Goal: Communication & Community: Share content

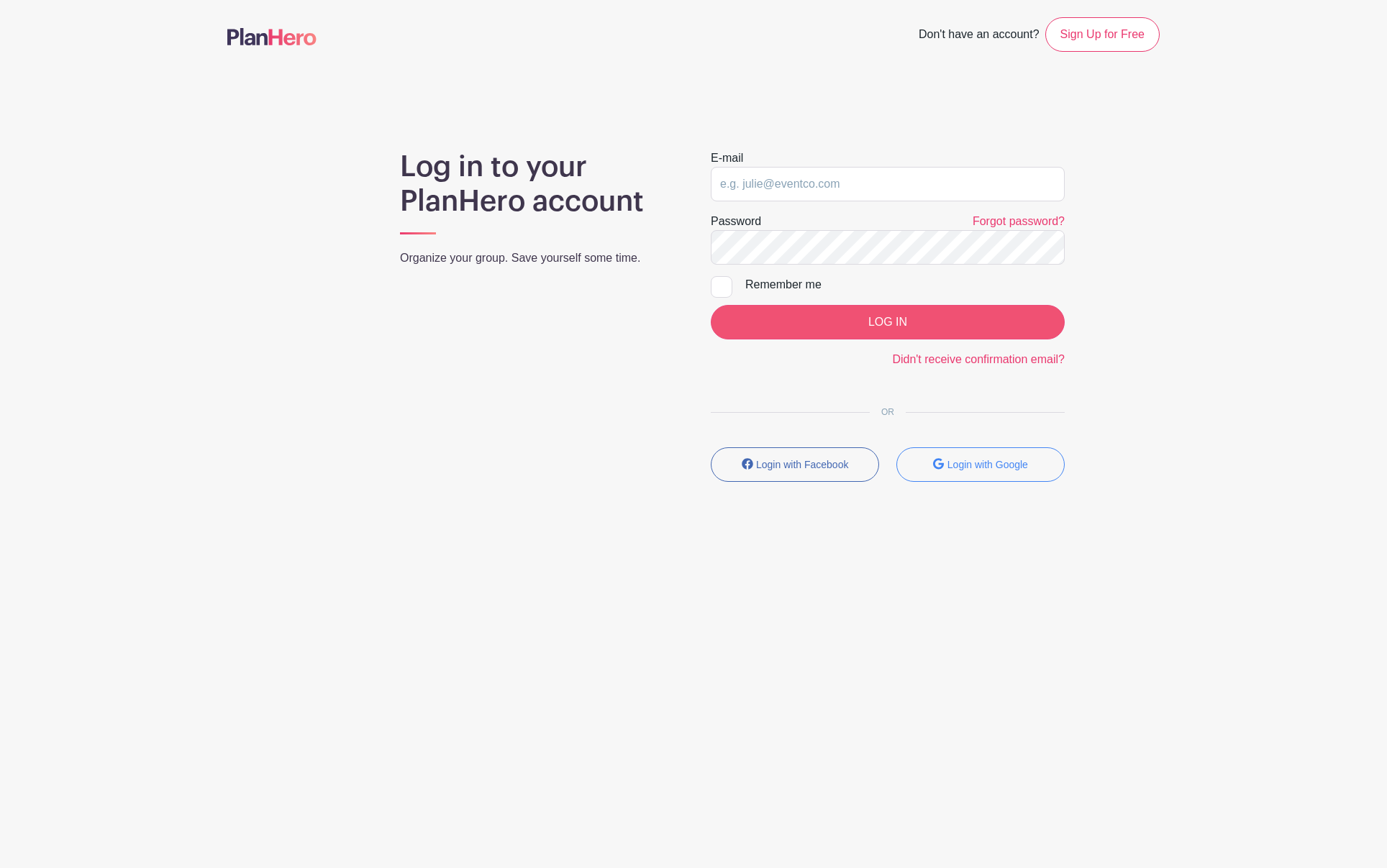
type input "[PERSON_NAME][EMAIL_ADDRESS][PERSON_NAME][DOMAIN_NAME]"
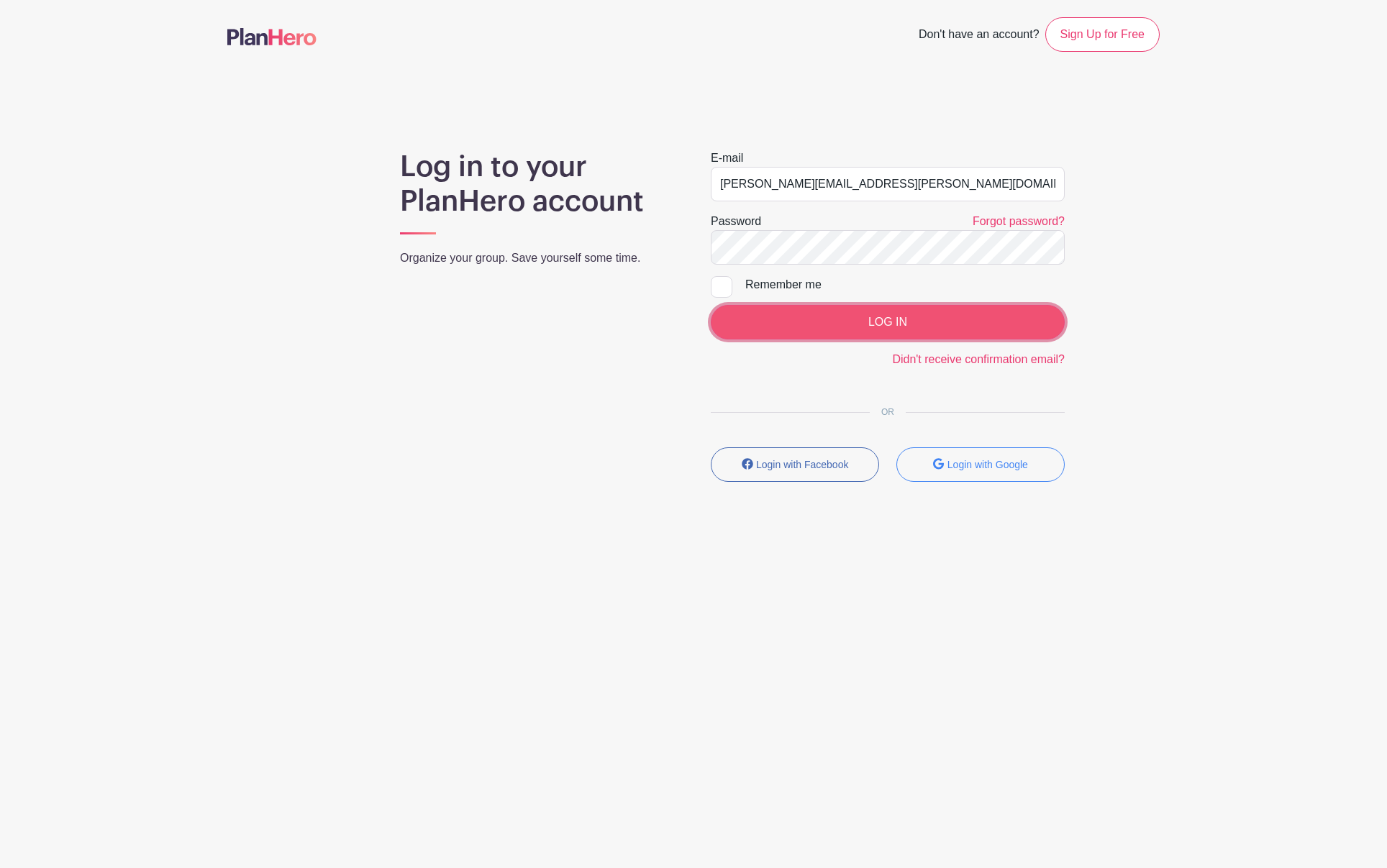
click at [890, 317] on input "LOG IN" at bounding box center [888, 322] width 354 height 34
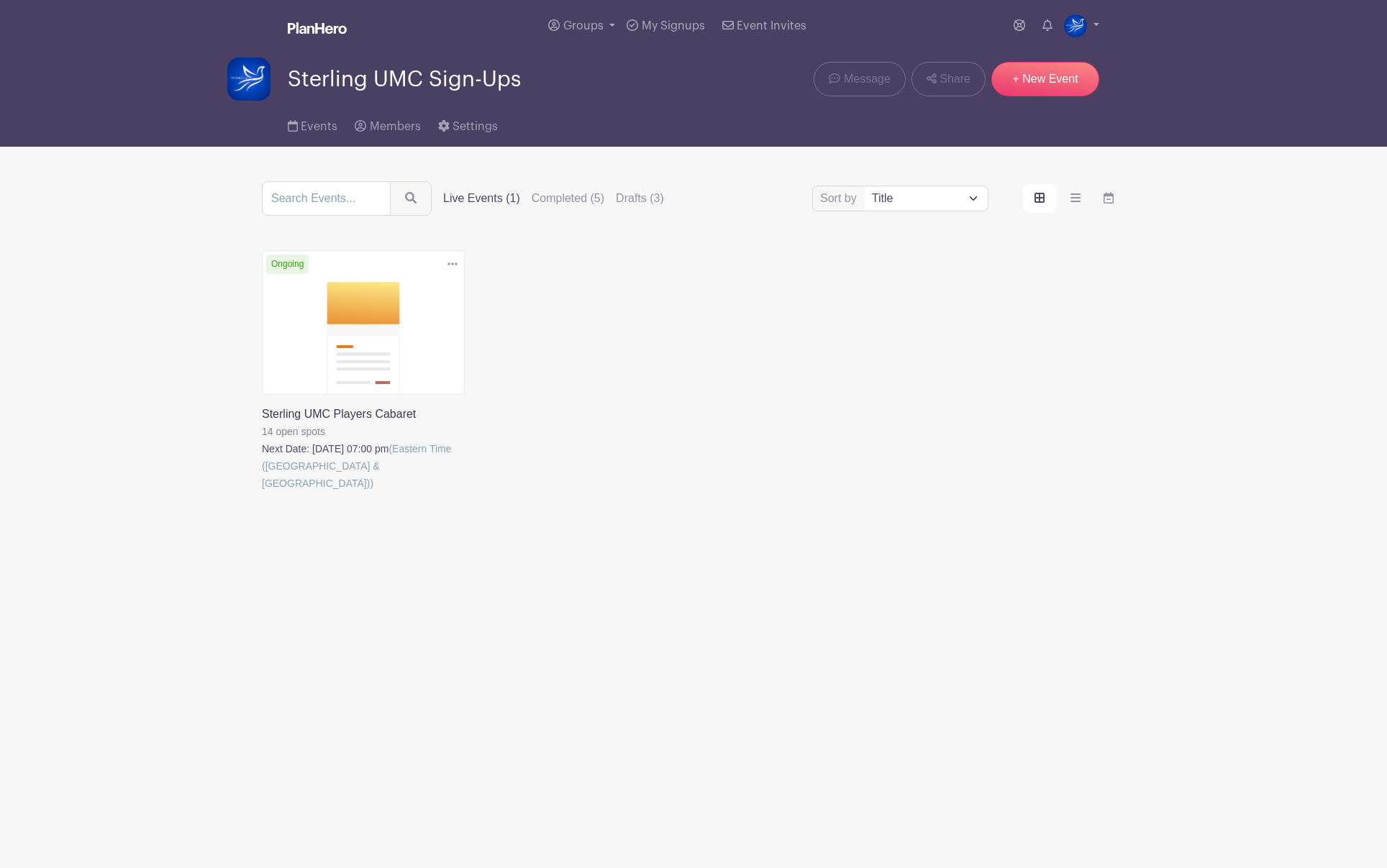
click at [262, 492] on link at bounding box center [262, 492] width 0 height 0
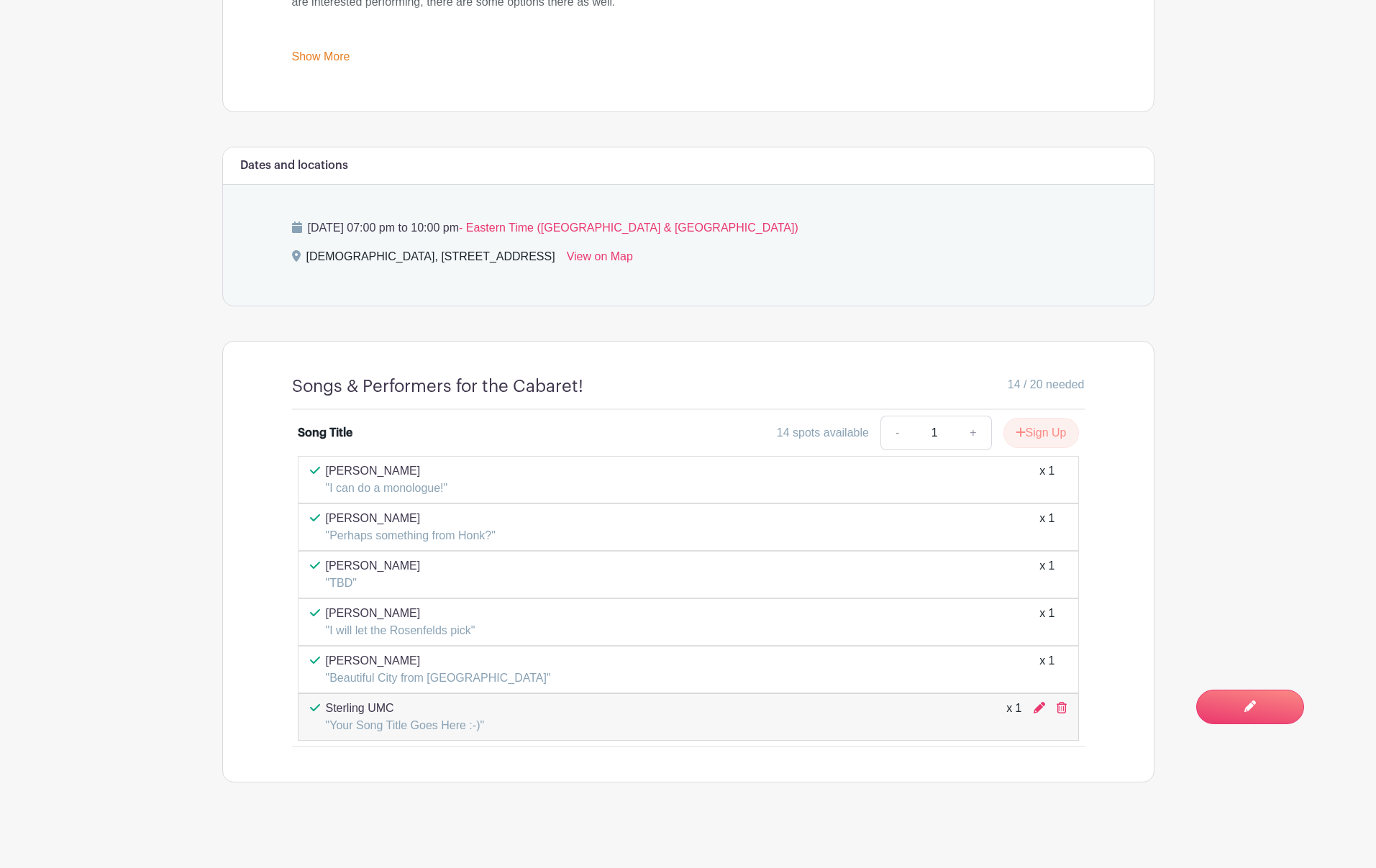
scroll to position [735, 0]
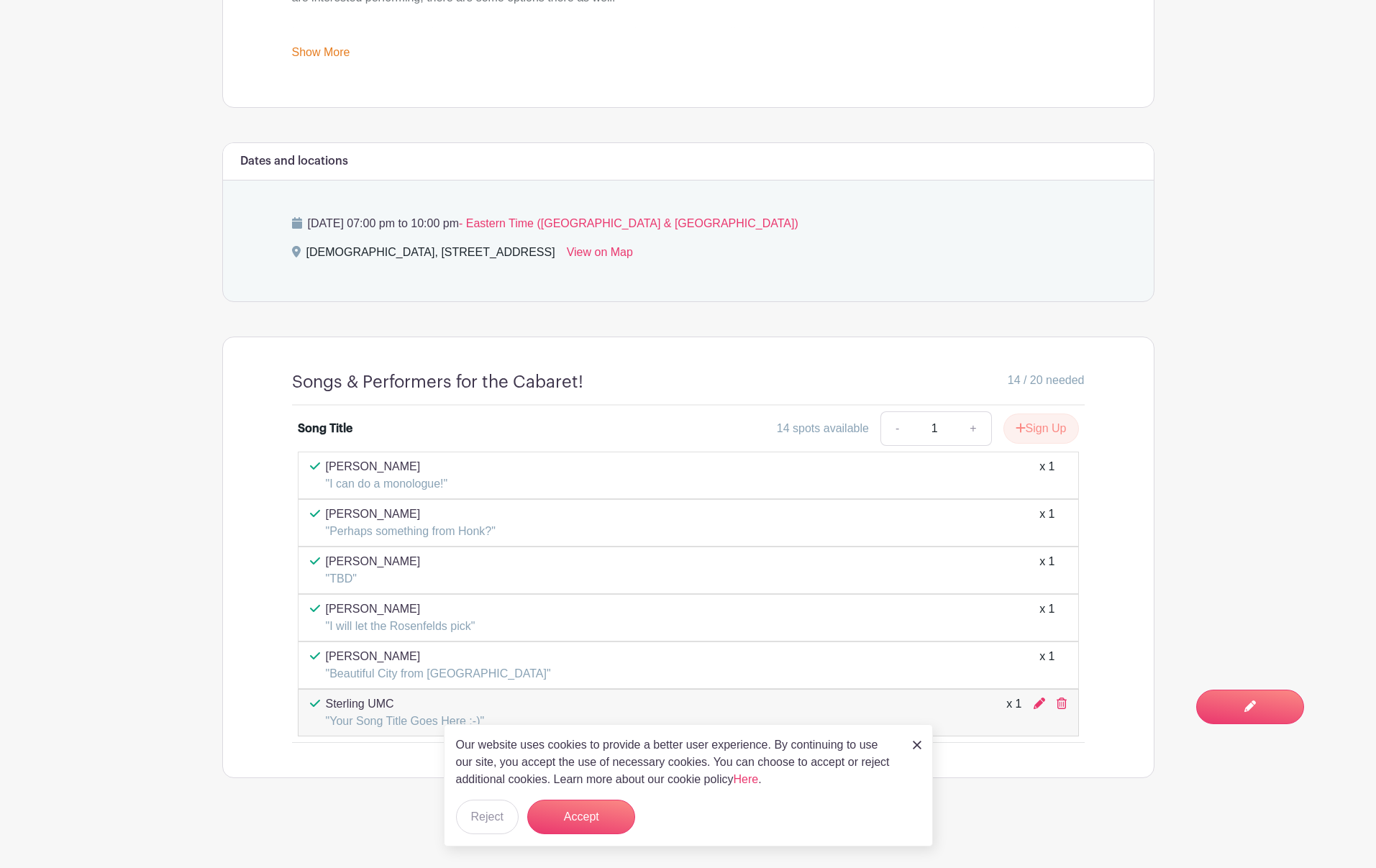
click at [919, 743] on img at bounding box center [917, 745] width 8 height 8
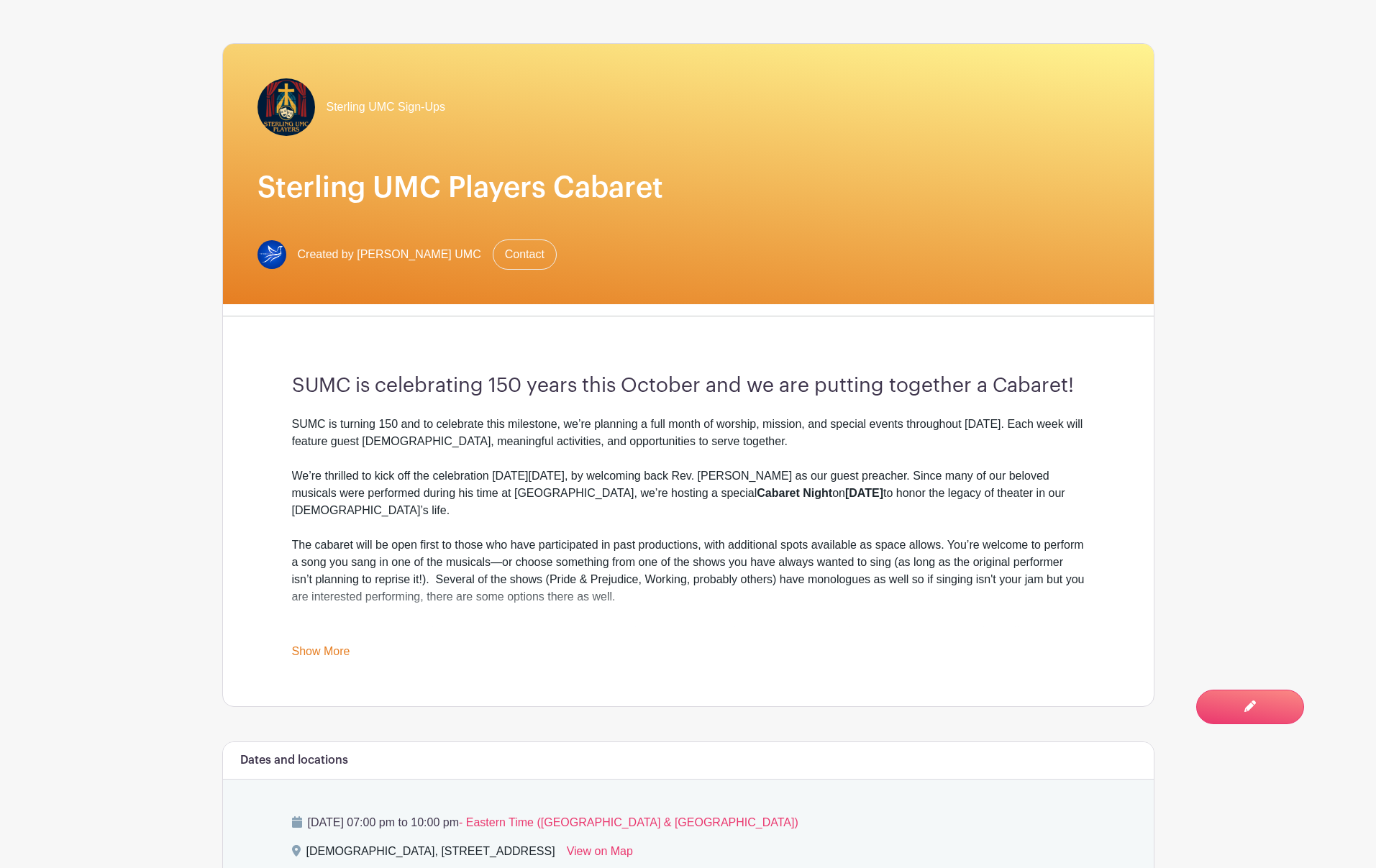
scroll to position [0, 0]
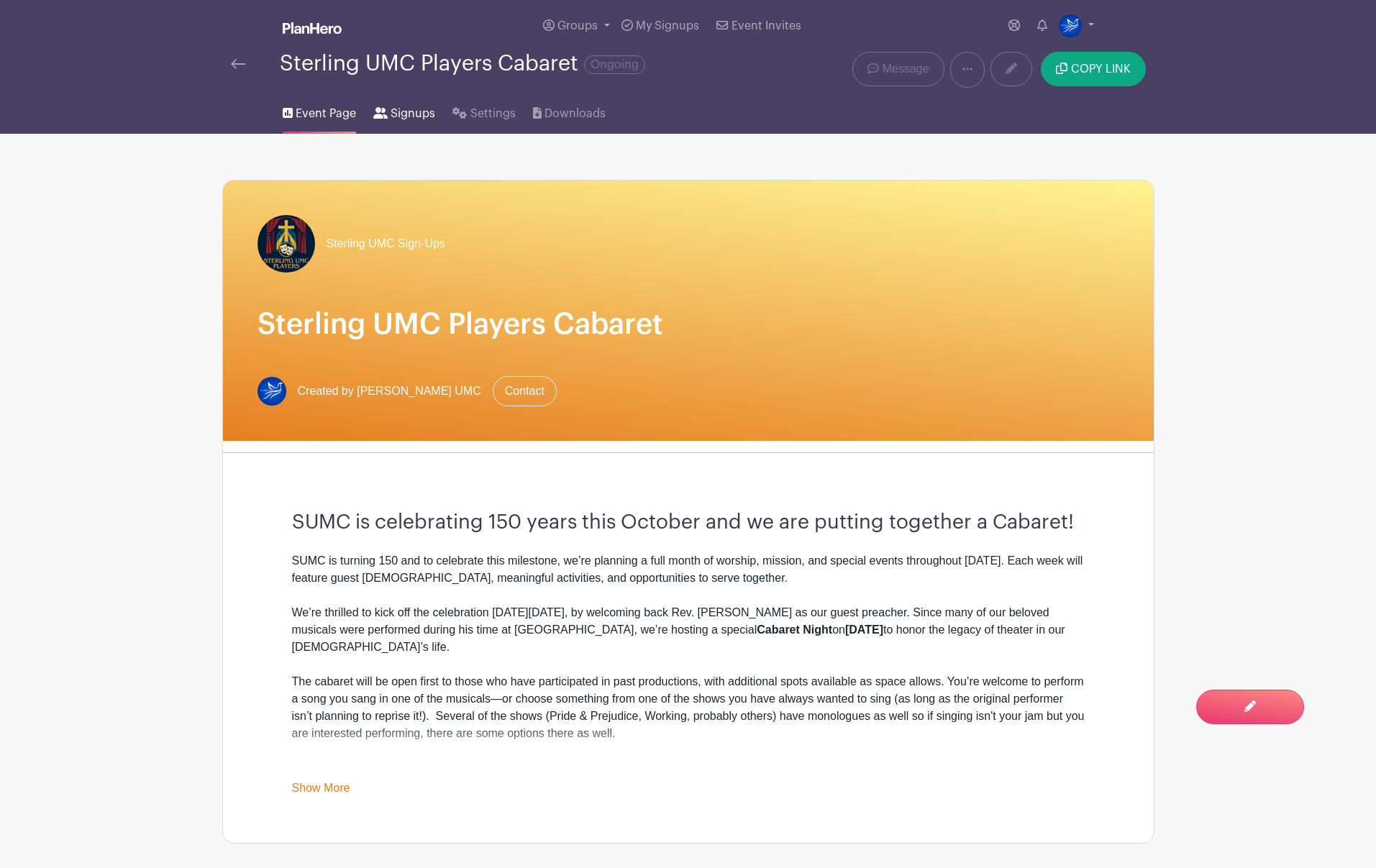
click at [411, 115] on span "Signups" at bounding box center [412, 114] width 45 height 18
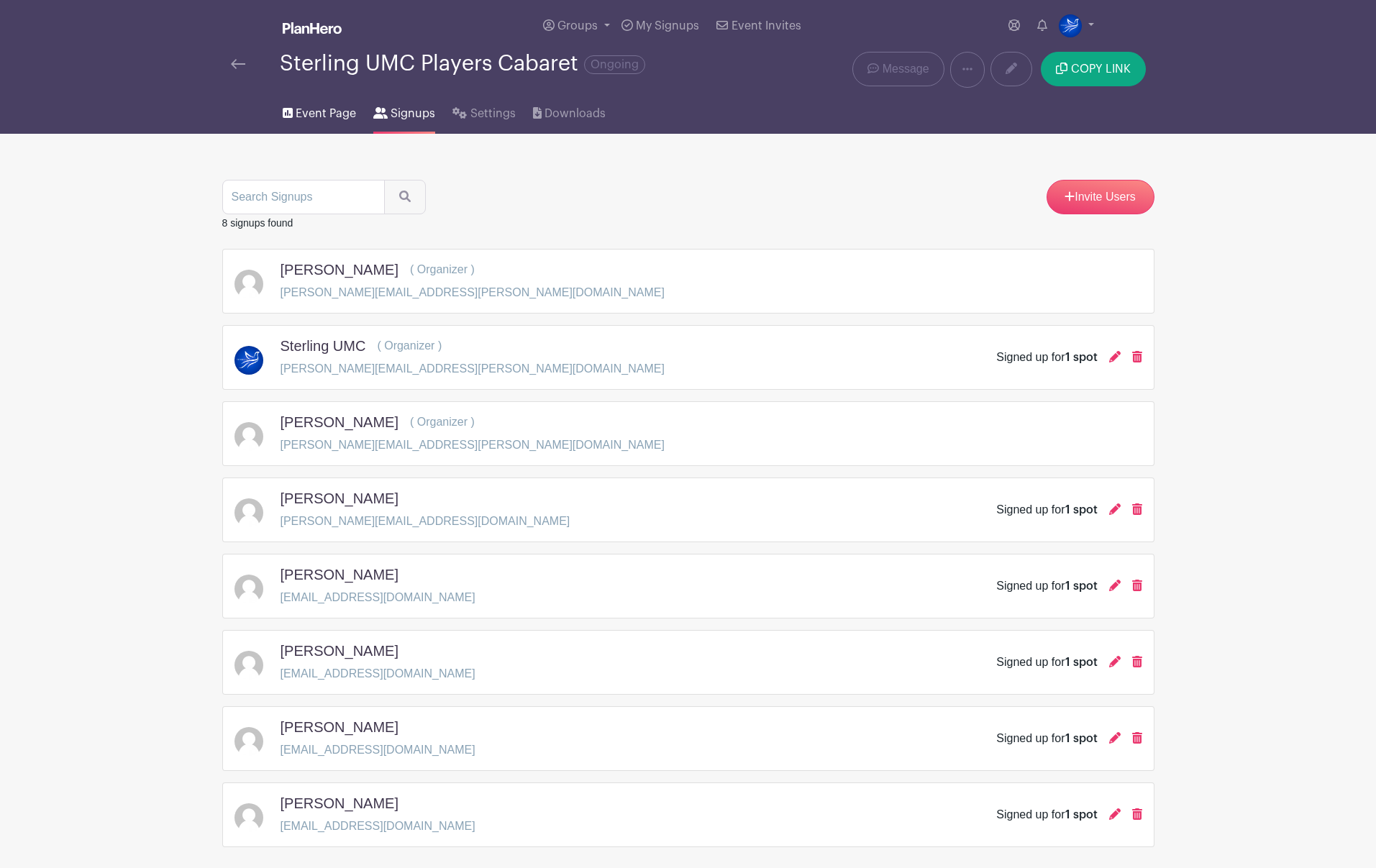
click at [327, 108] on span "Event Page" at bounding box center [326, 114] width 60 height 18
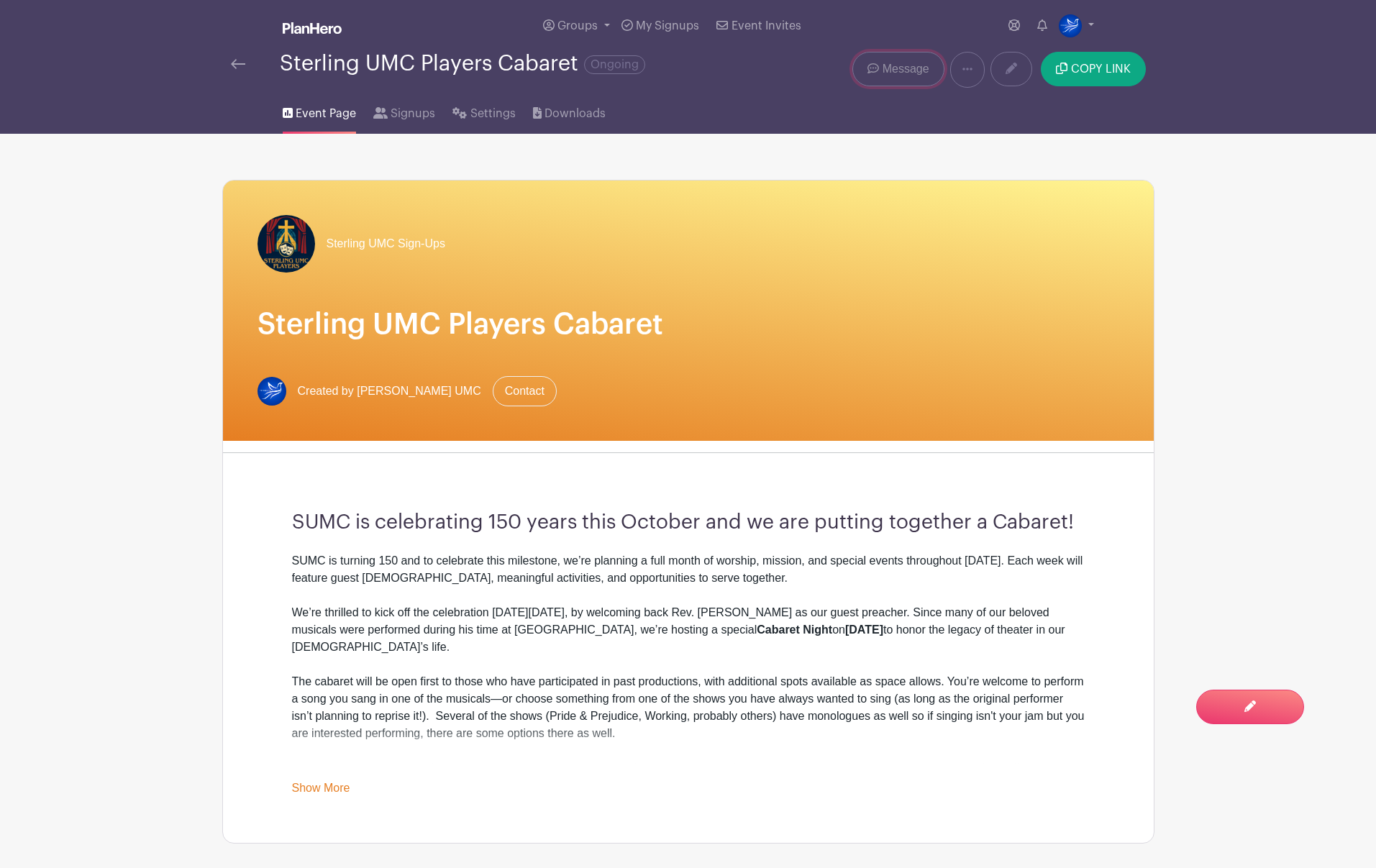
click at [916, 78] on link "Message" at bounding box center [898, 69] width 91 height 34
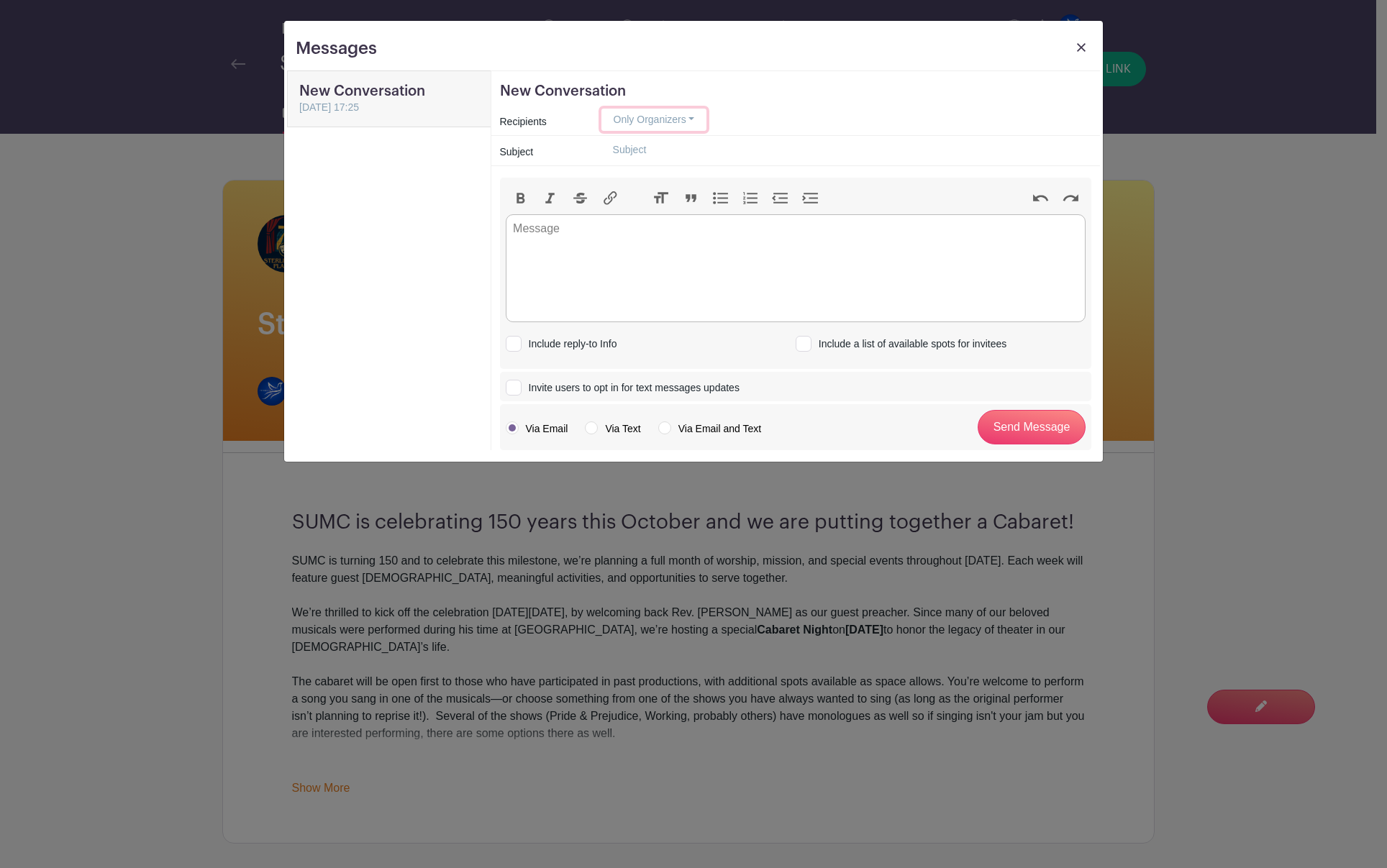
click at [694, 114] on button "Only Organizers" at bounding box center [654, 119] width 106 height 22
click at [719, 204] on link "Anyone who has signed up" at bounding box center [674, 211] width 144 height 21
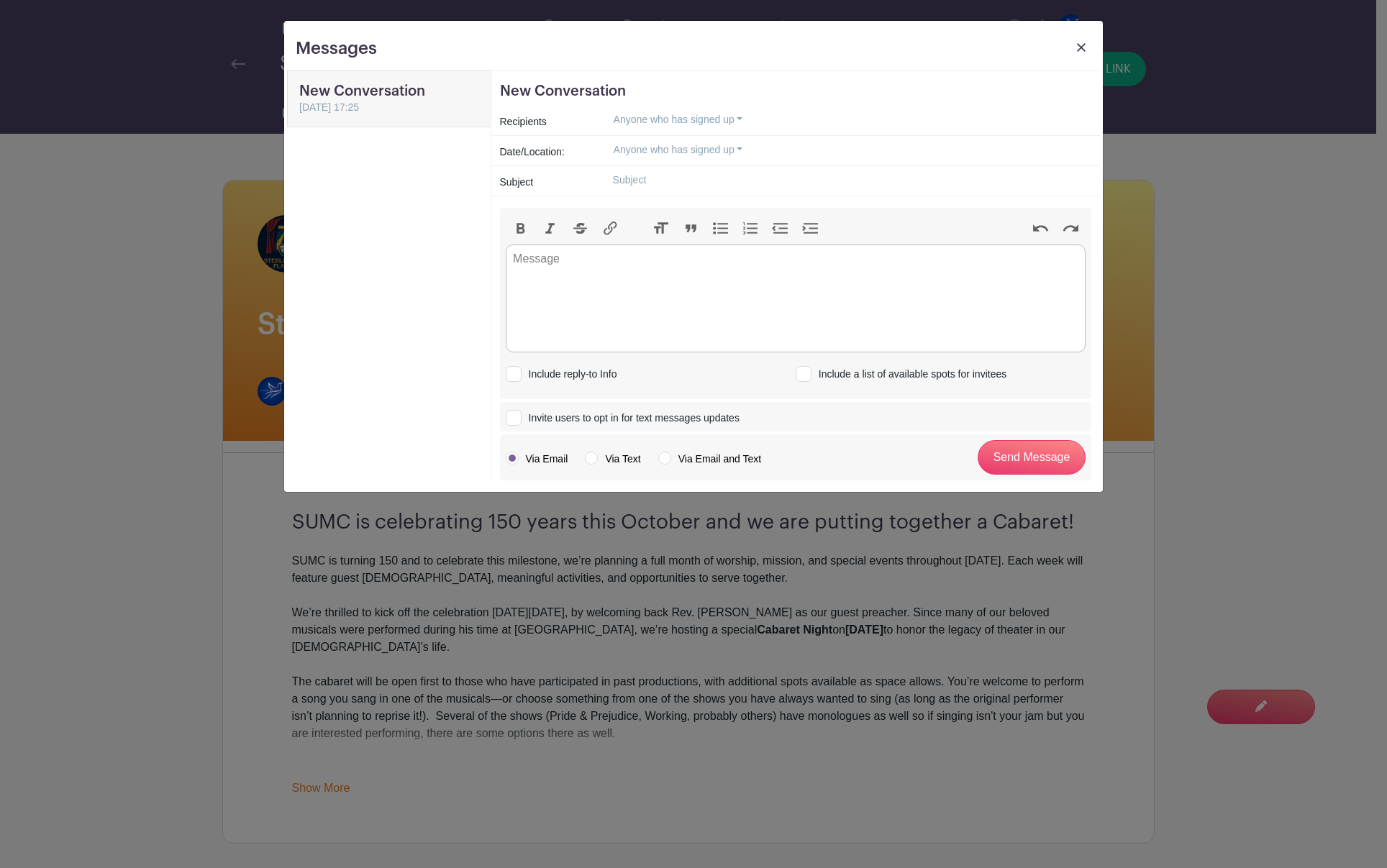
click at [1079, 50] on img at bounding box center [1081, 47] width 8 height 8
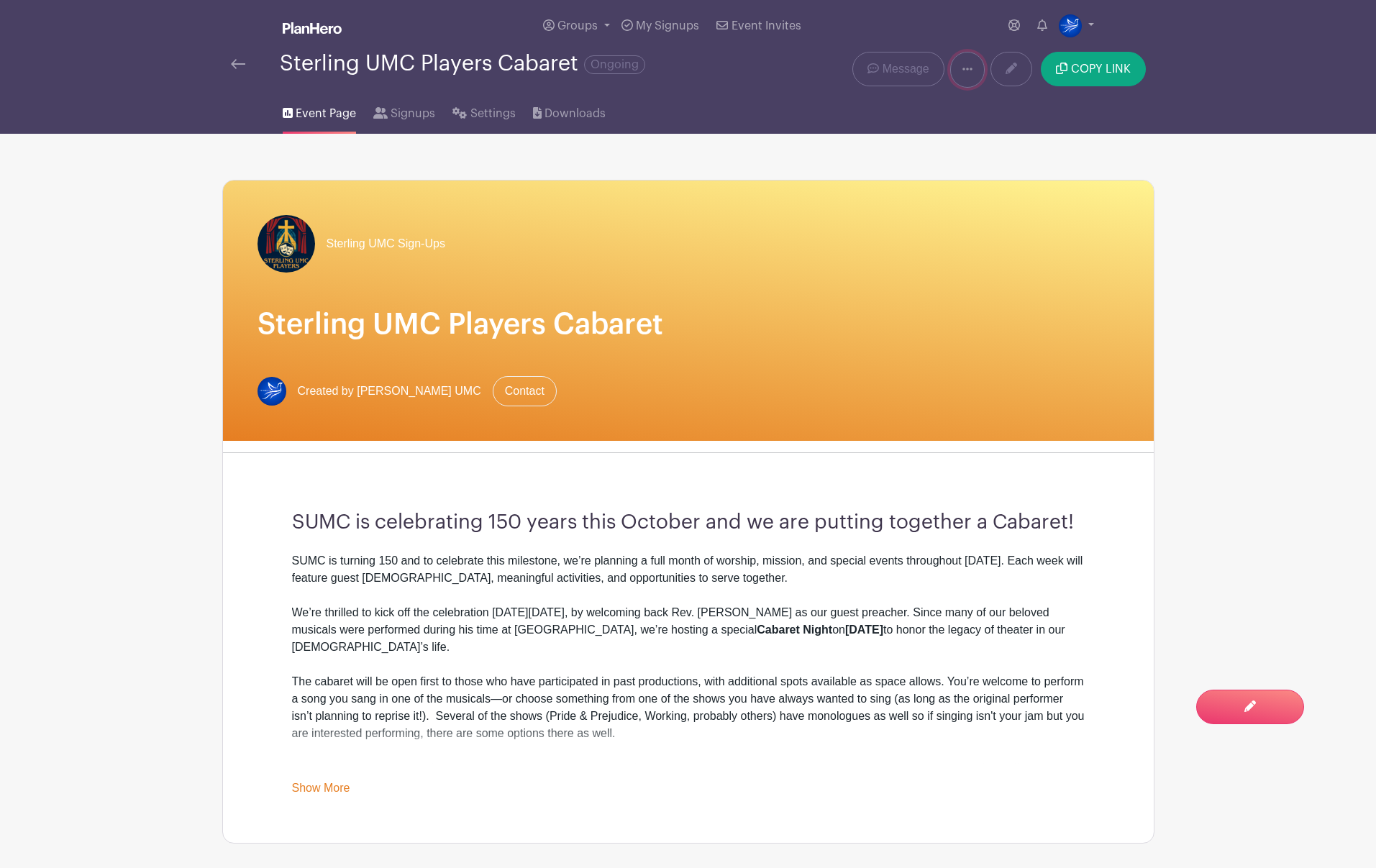
click at [969, 71] on icon at bounding box center [967, 69] width 10 height 11
click at [908, 66] on span "Message" at bounding box center [906, 69] width 47 height 18
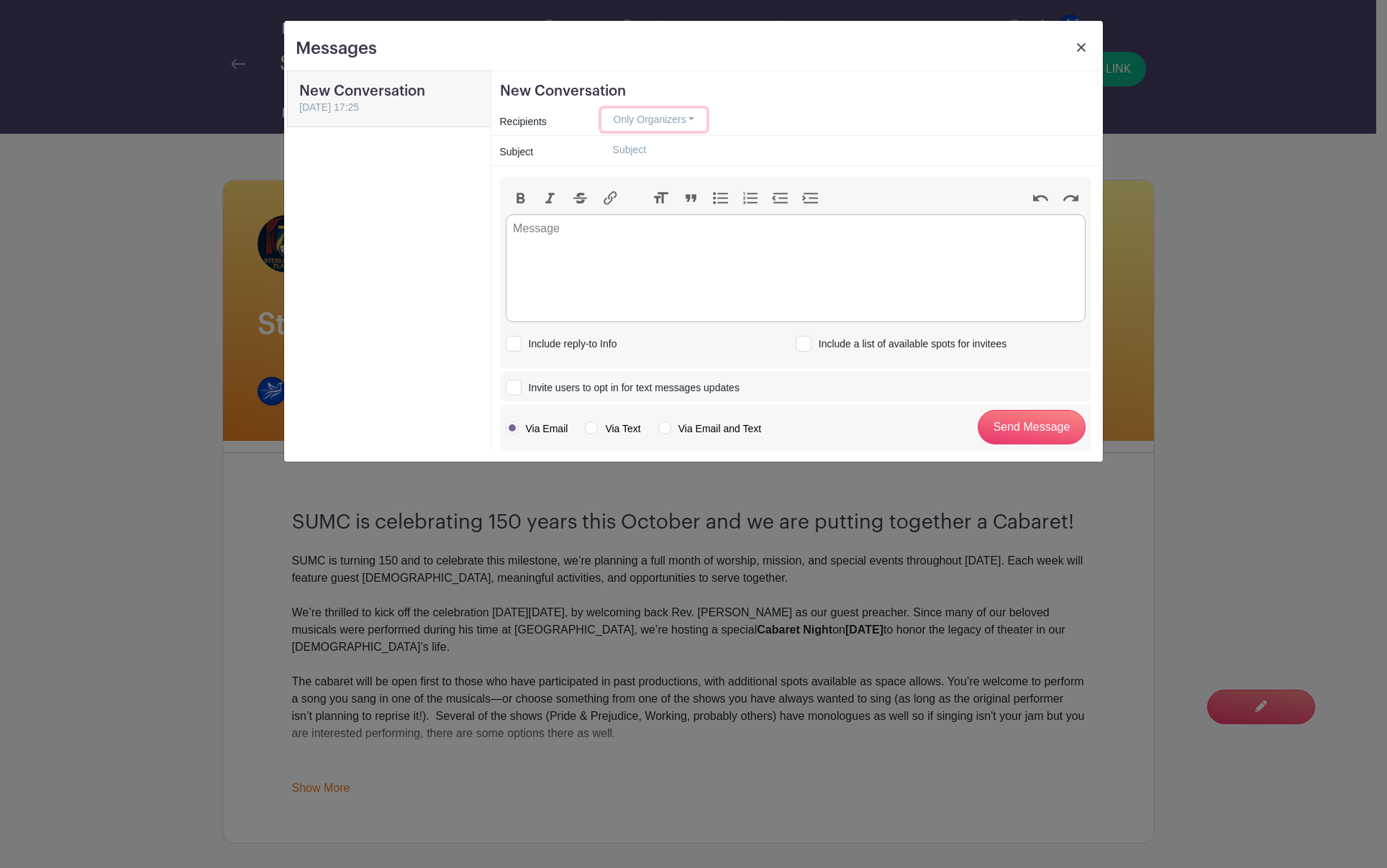
click at [690, 118] on button "Only Organizers" at bounding box center [654, 119] width 106 height 22
click at [714, 211] on link "Anyone who has signed up" at bounding box center [674, 211] width 144 height 21
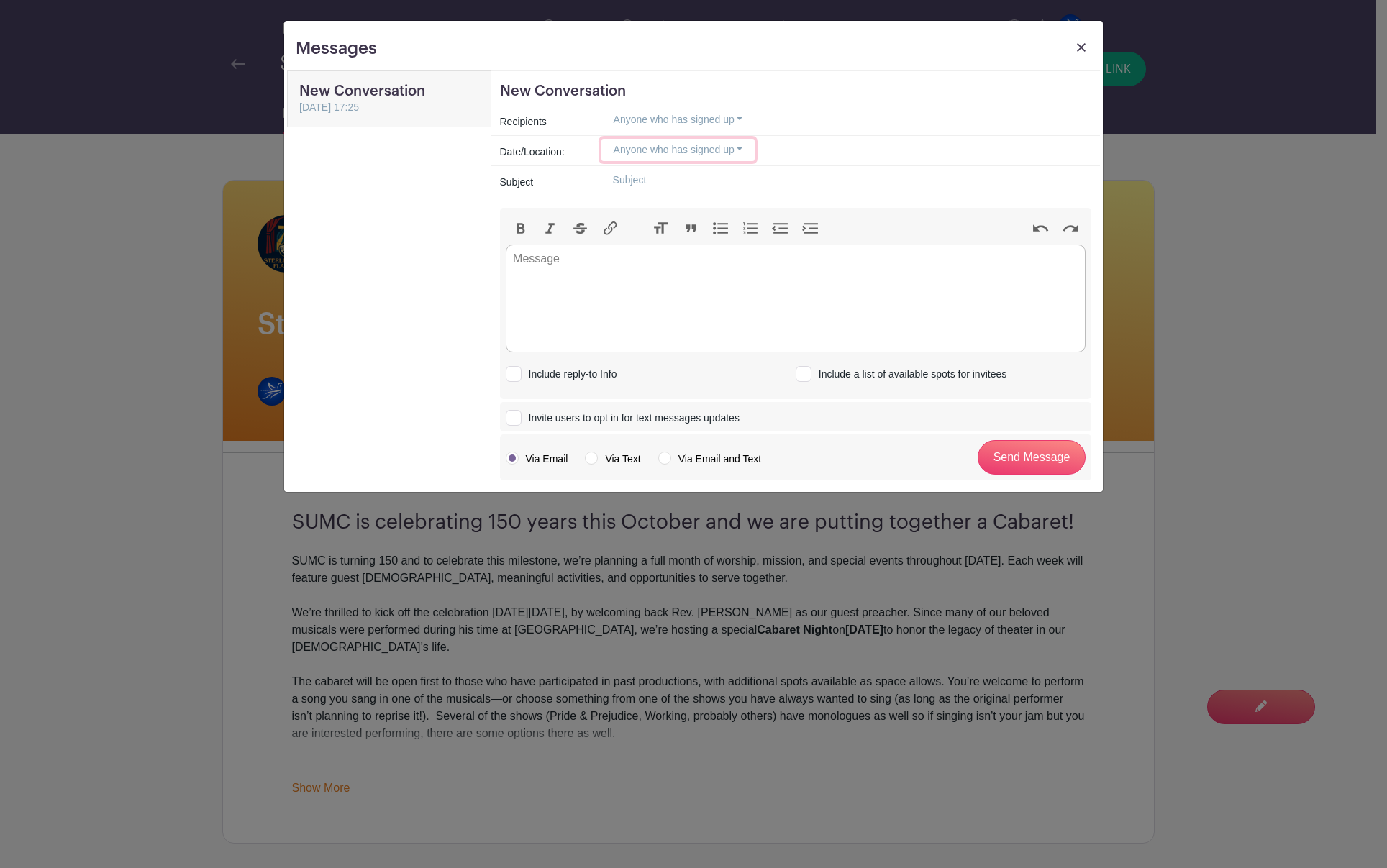
click at [741, 148] on button "Anyone who has signed up" at bounding box center [679, 149] width 154 height 22
click at [747, 139] on button "Anyone who has signed up" at bounding box center [679, 149] width 154 height 22
click at [746, 118] on button "Anyone who has signed up" at bounding box center [679, 119] width 154 height 22
click at [695, 229] on link "Select Recipients" at bounding box center [674, 232] width 144 height 21
click at [693, 149] on button "Select Recipients" at bounding box center [657, 149] width 111 height 22
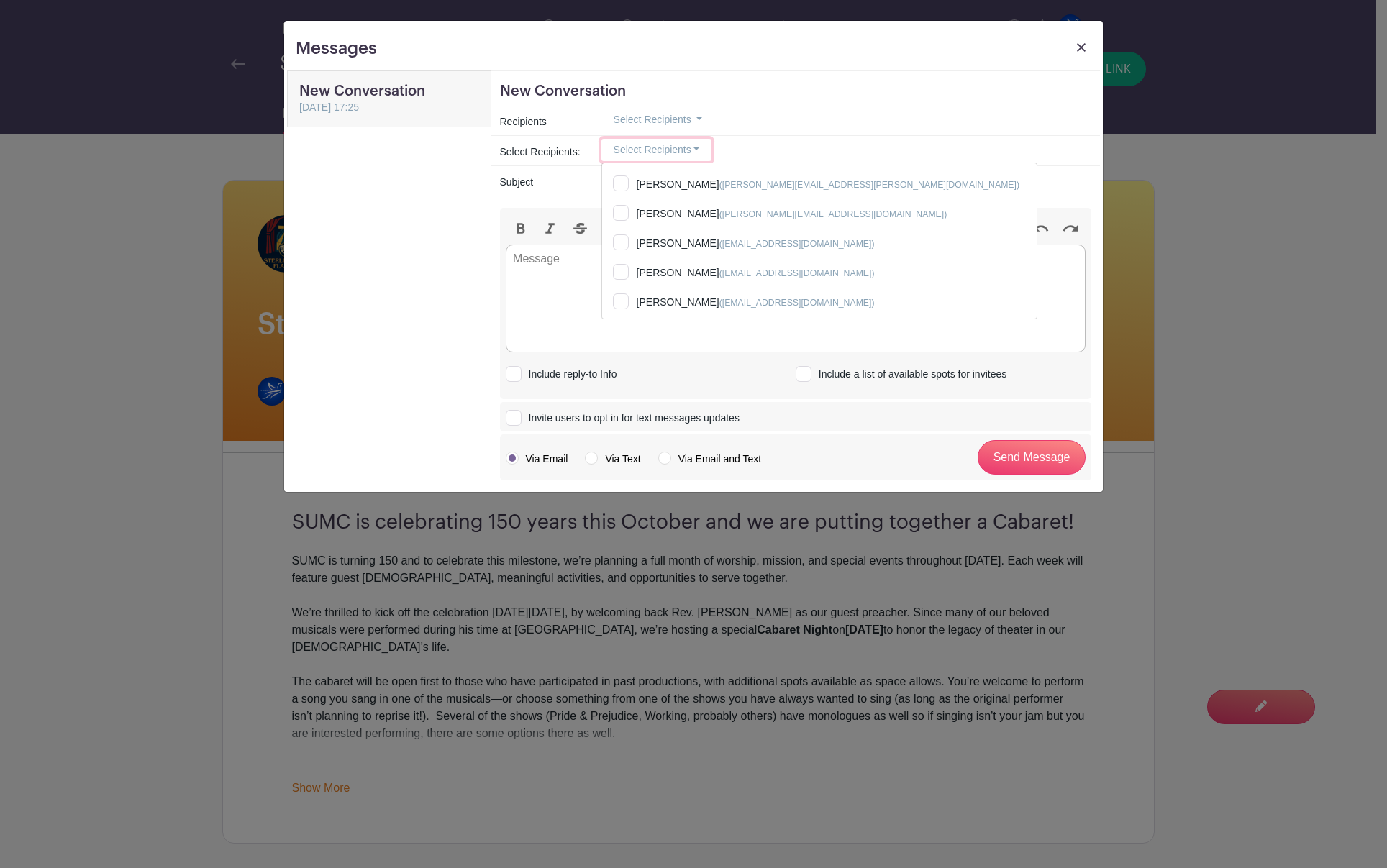
scroll to position [141, 0]
click at [624, 292] on input "[PERSON_NAME] ([EMAIL_ADDRESS][DOMAIN_NAME])" at bounding box center [820, 297] width 435 height 32
checkbox input "true"
click at [624, 264] on input "[PERSON_NAME] ([EMAIL_ADDRESS][DOMAIN_NAME])" at bounding box center [820, 267] width 435 height 32
checkbox input "true"
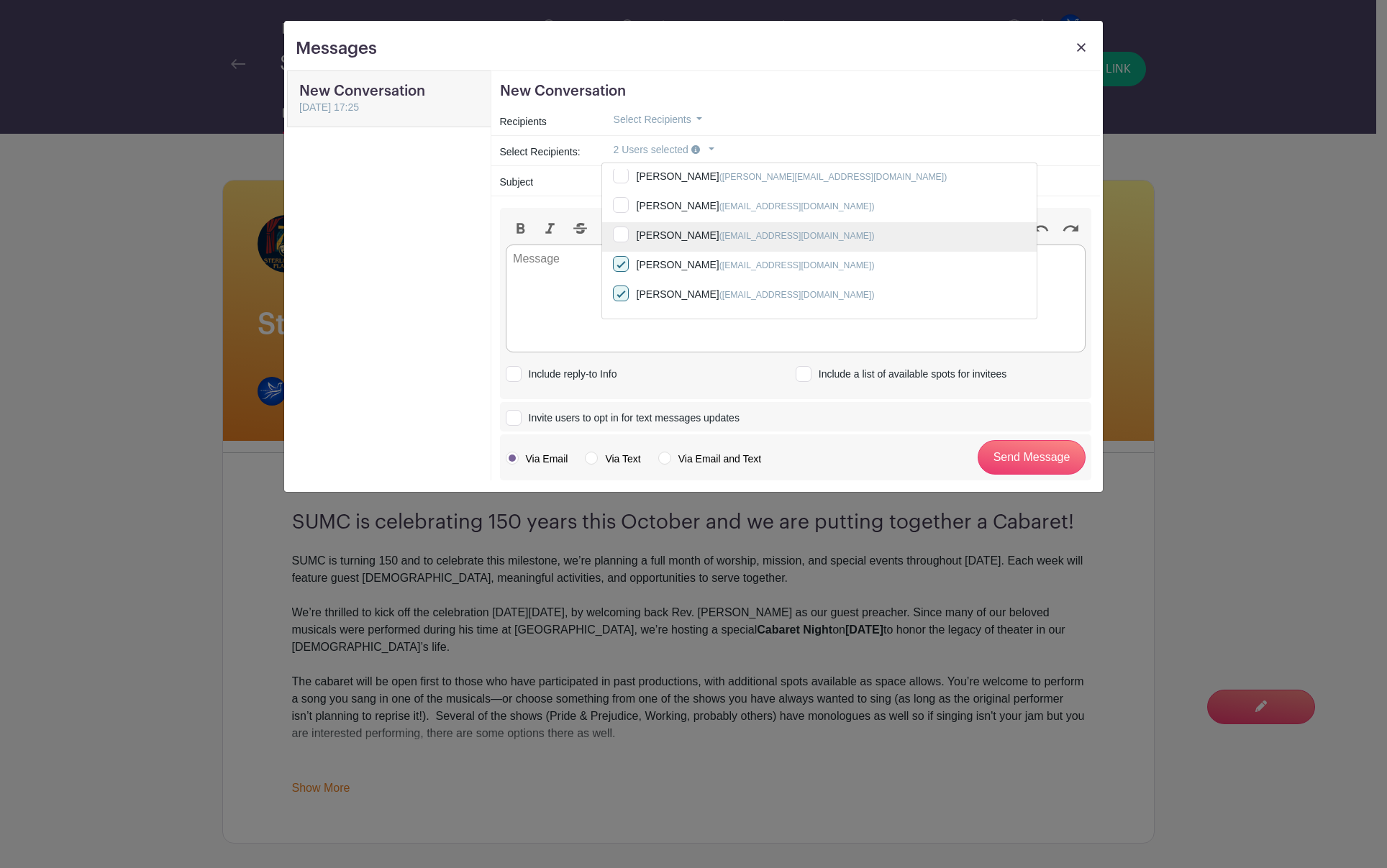
click at [624, 236] on input "[PERSON_NAME] ([EMAIL_ADDRESS][DOMAIN_NAME])" at bounding box center [820, 239] width 435 height 32
checkbox input "true"
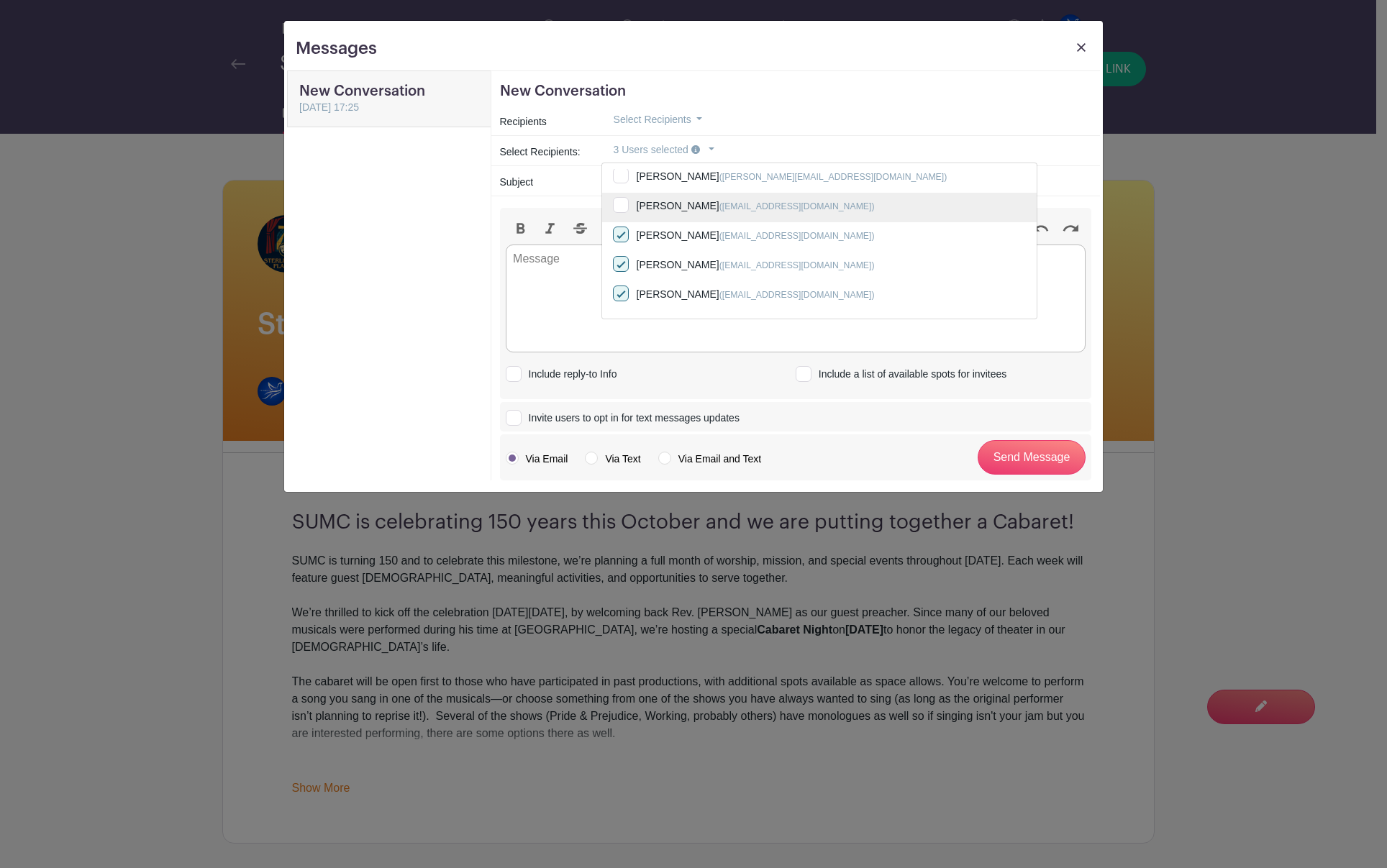
click at [624, 211] on input "[PERSON_NAME] ([EMAIL_ADDRESS][DOMAIN_NAME])" at bounding box center [820, 209] width 435 height 32
checkbox input "true"
click at [627, 180] on input "[PERSON_NAME] ([EMAIL_ADDRESS][DOMAIN_NAME])" at bounding box center [820, 179] width 435 height 32
checkbox input "true"
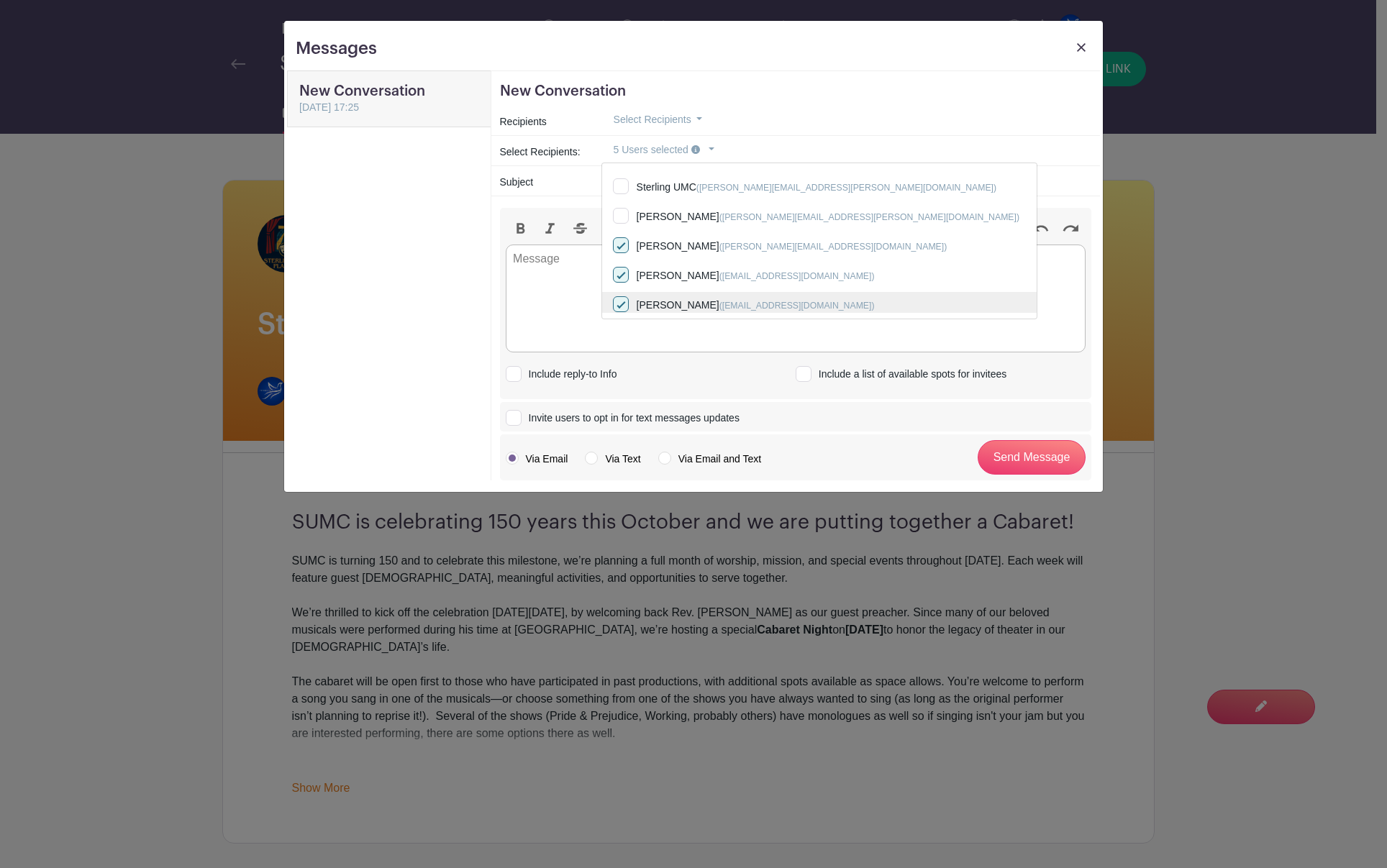
scroll to position [69, 0]
click at [624, 220] on input "[PERSON_NAME] ([PERSON_NAME][EMAIL_ADDRESS][PERSON_NAME][DOMAIN_NAME])" at bounding box center [820, 222] width 435 height 32
checkbox input "true"
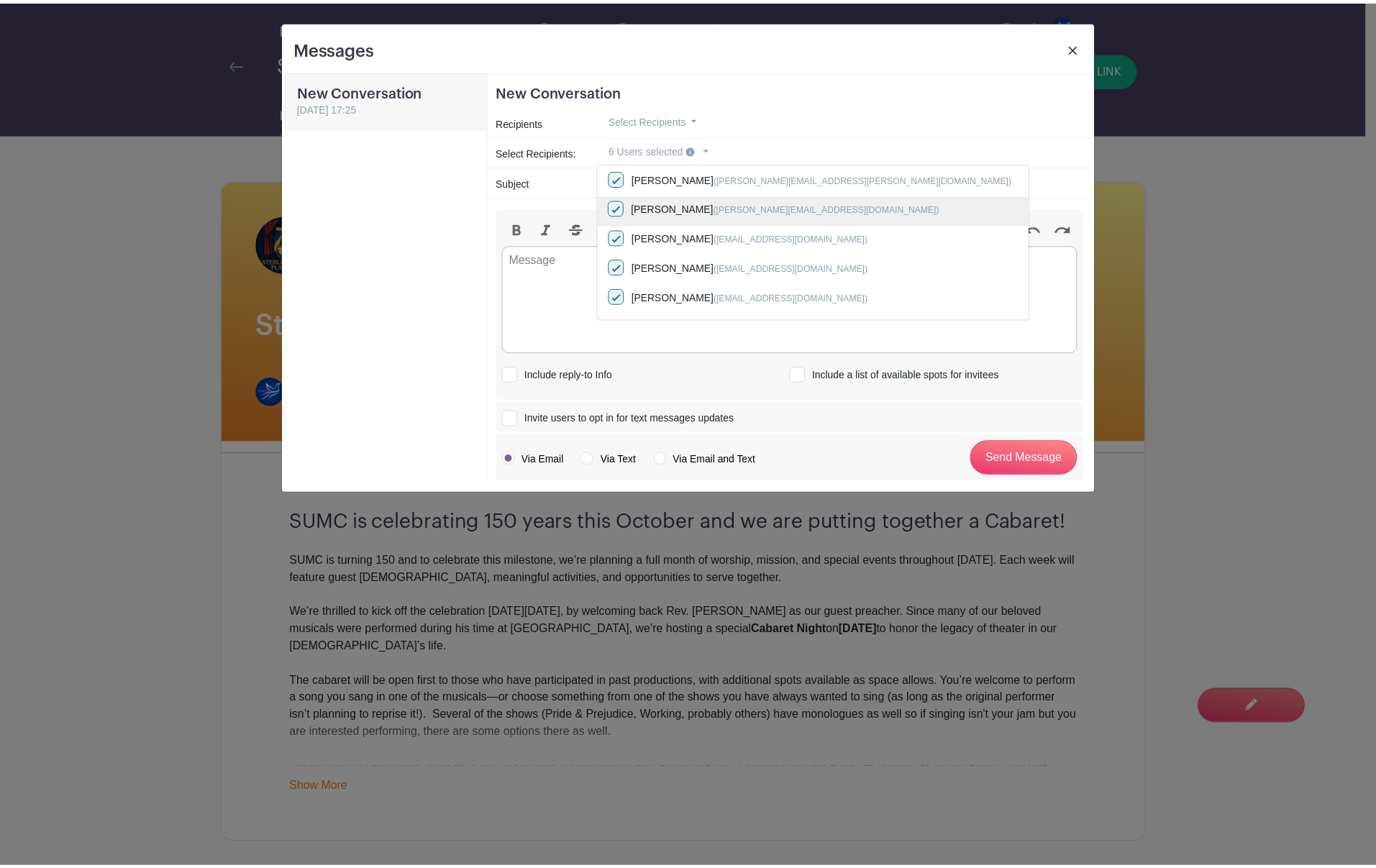
scroll to position [141, 0]
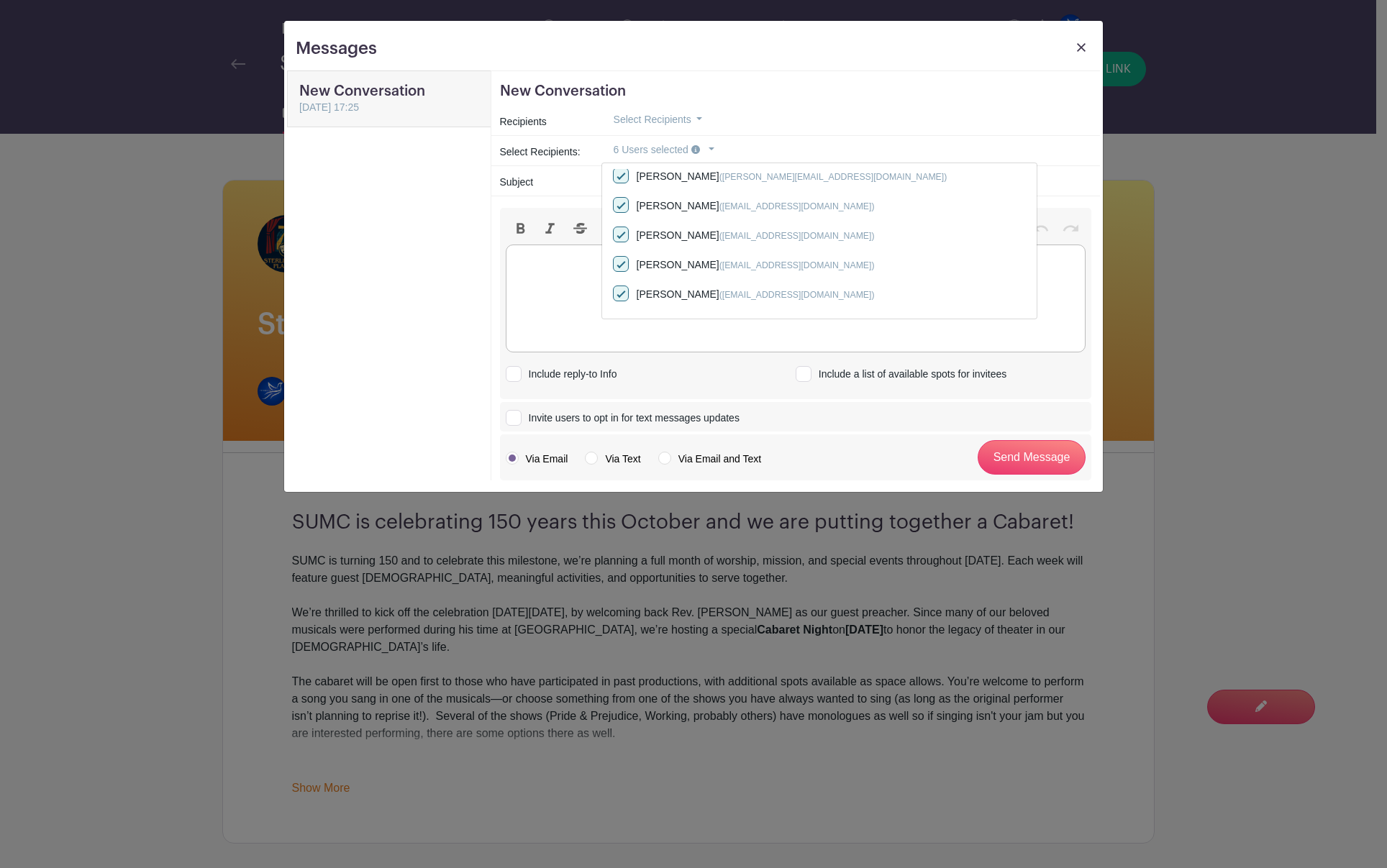
click at [952, 283] on trix-editor at bounding box center [796, 299] width 581 height 108
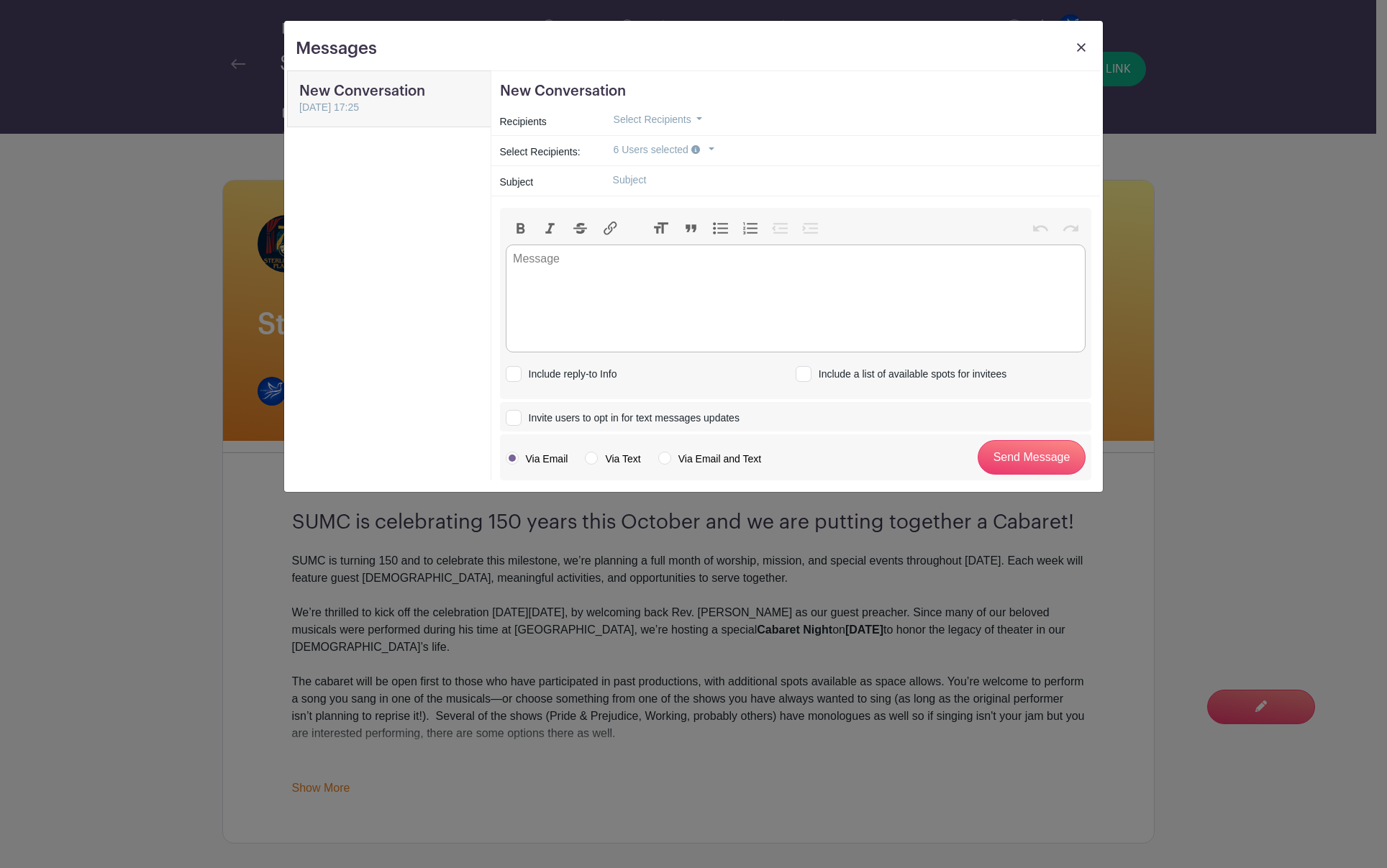
click at [661, 183] on input "text" at bounding box center [846, 180] width 490 height 22
type input "U"
type input "Unfortunate Update :("
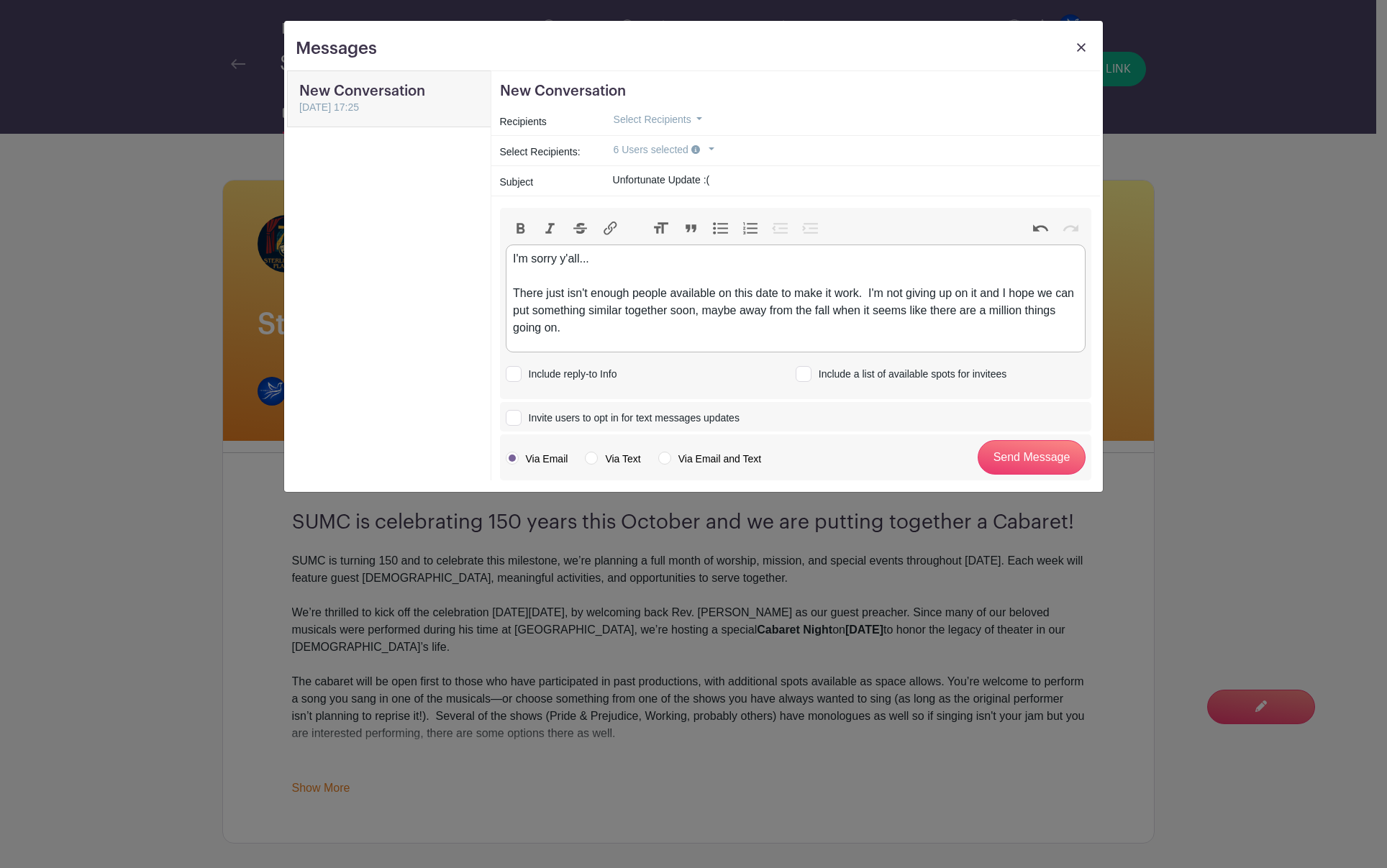
click at [702, 308] on div "I'm sorry y'all... There just isn't enough people available on this date to mak…" at bounding box center [795, 293] width 565 height 86
click at [564, 328] on div "I'm sorry y'all... There just isn't enough people available on this date to mak…" at bounding box center [795, 293] width 565 height 86
click at [725, 325] on div "I'm sorry y'all... There just isn't enough people available on this date to mak…" at bounding box center [795, 293] width 565 height 86
click at [1043, 325] on div "I'm sorry y'all... There just isn't enough people available on this date to mak…" at bounding box center [795, 293] width 565 height 86
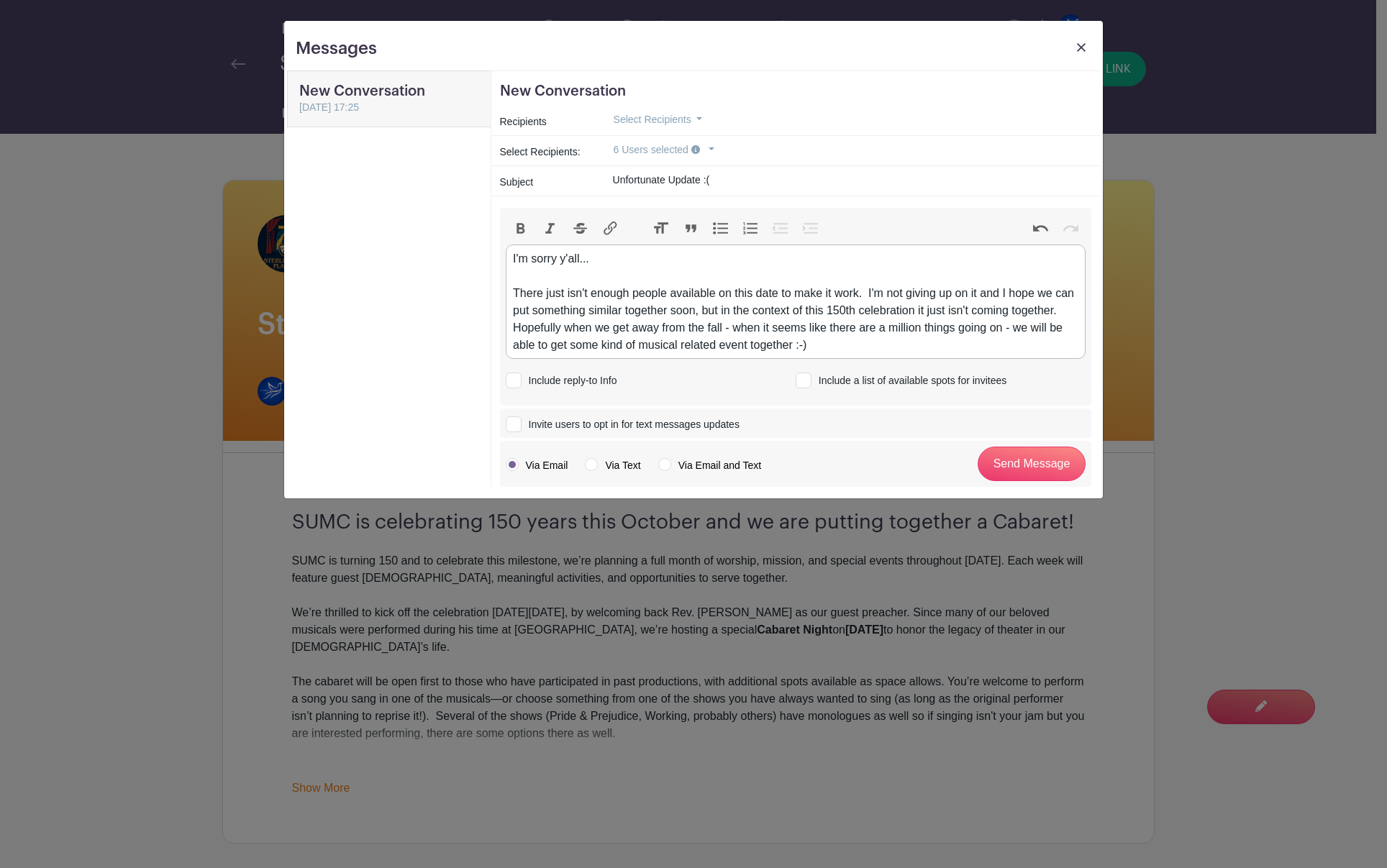
type trix-editor "<div>I'm sorry y'all...<br><br>There just isn't enough people available on this…"
click at [1065, 466] on input "Send Message" at bounding box center [1032, 463] width 108 height 34
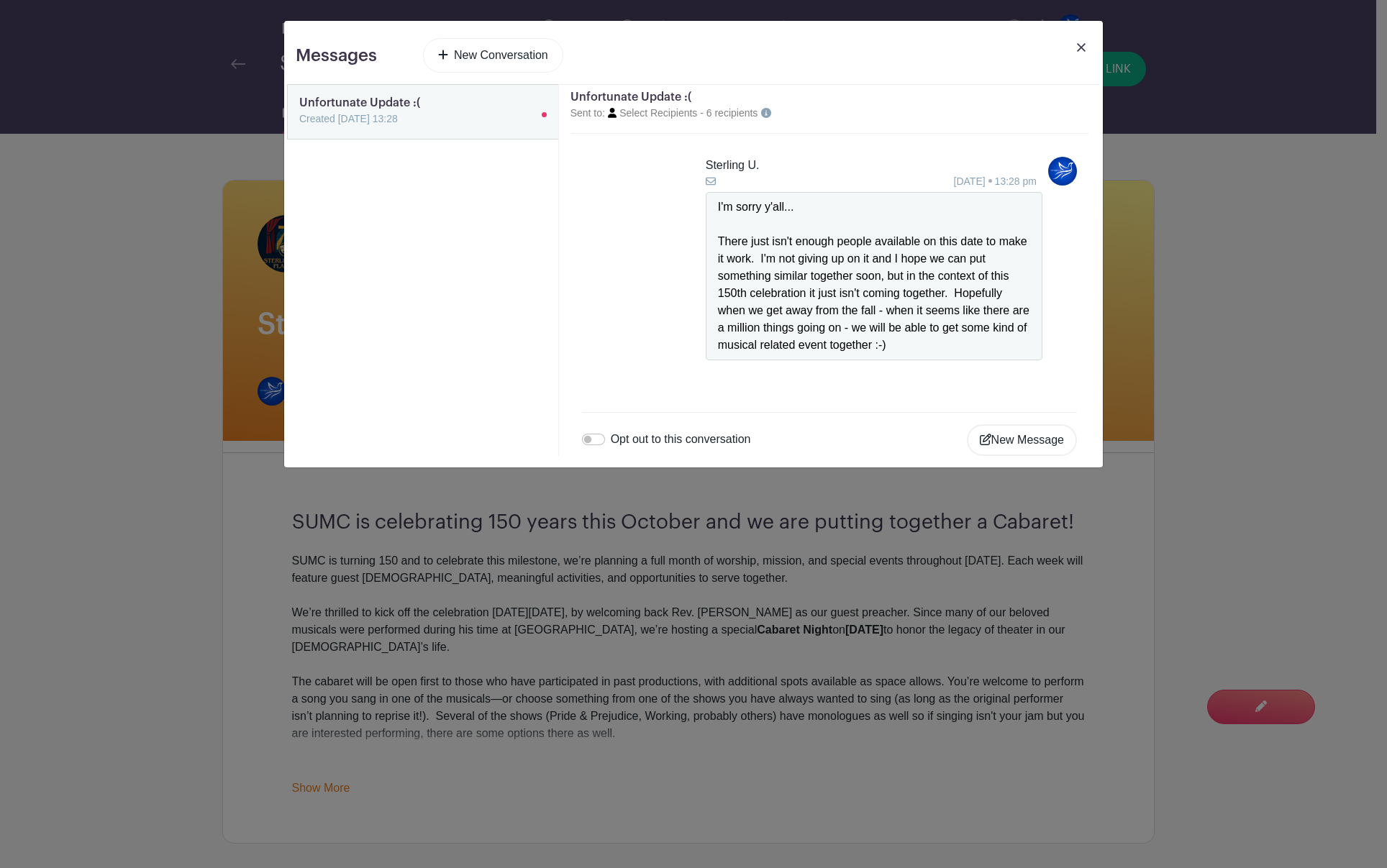
click at [1080, 48] on img at bounding box center [1081, 47] width 8 height 8
